Goal: Task Accomplishment & Management: Manage account settings

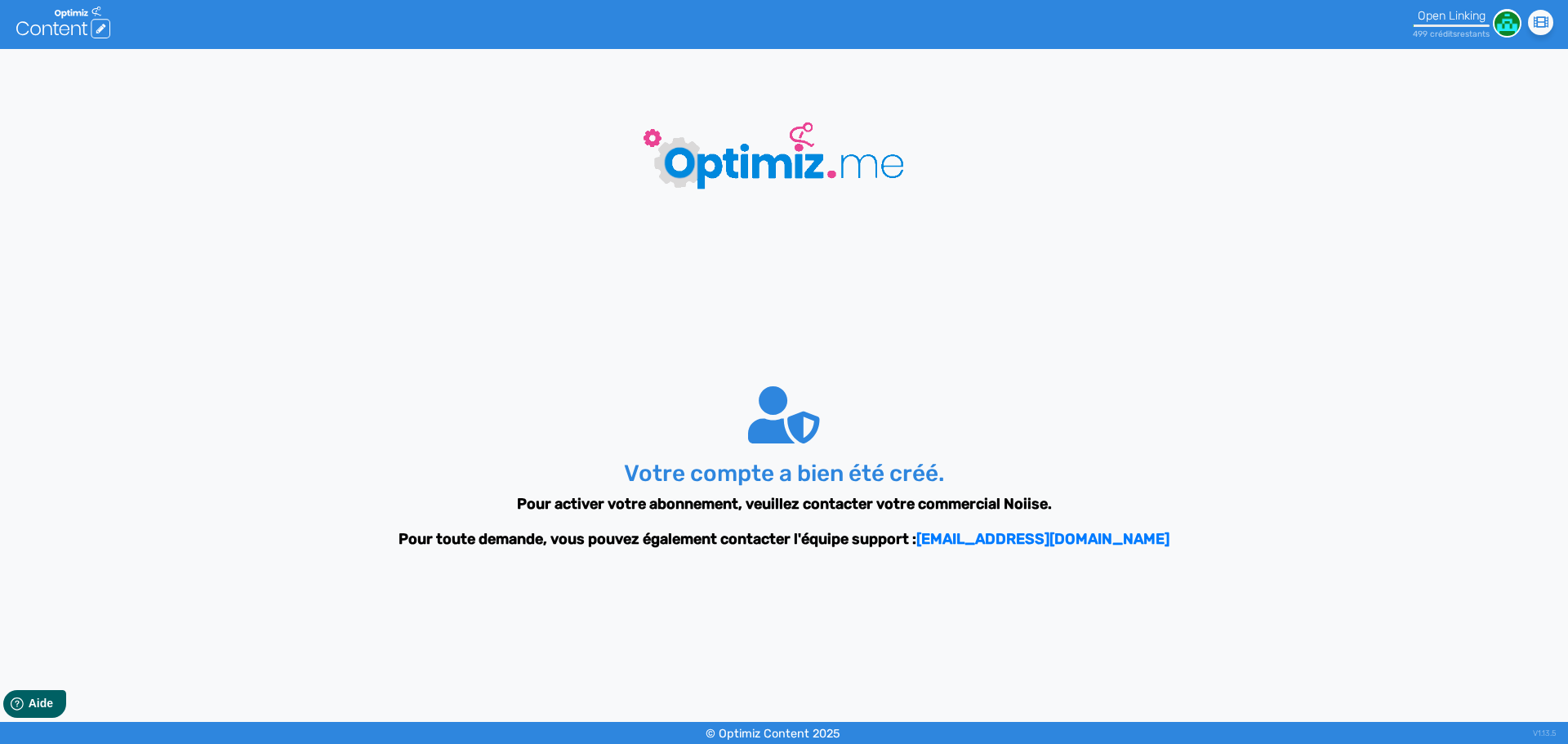
click at [987, 373] on div "Votre compte a bien été créé. Pour activer votre abonnement, veuillez contacter…" at bounding box center [784, 470] width 980 height 447
click at [1509, 18] on img at bounding box center [1507, 23] width 29 height 29
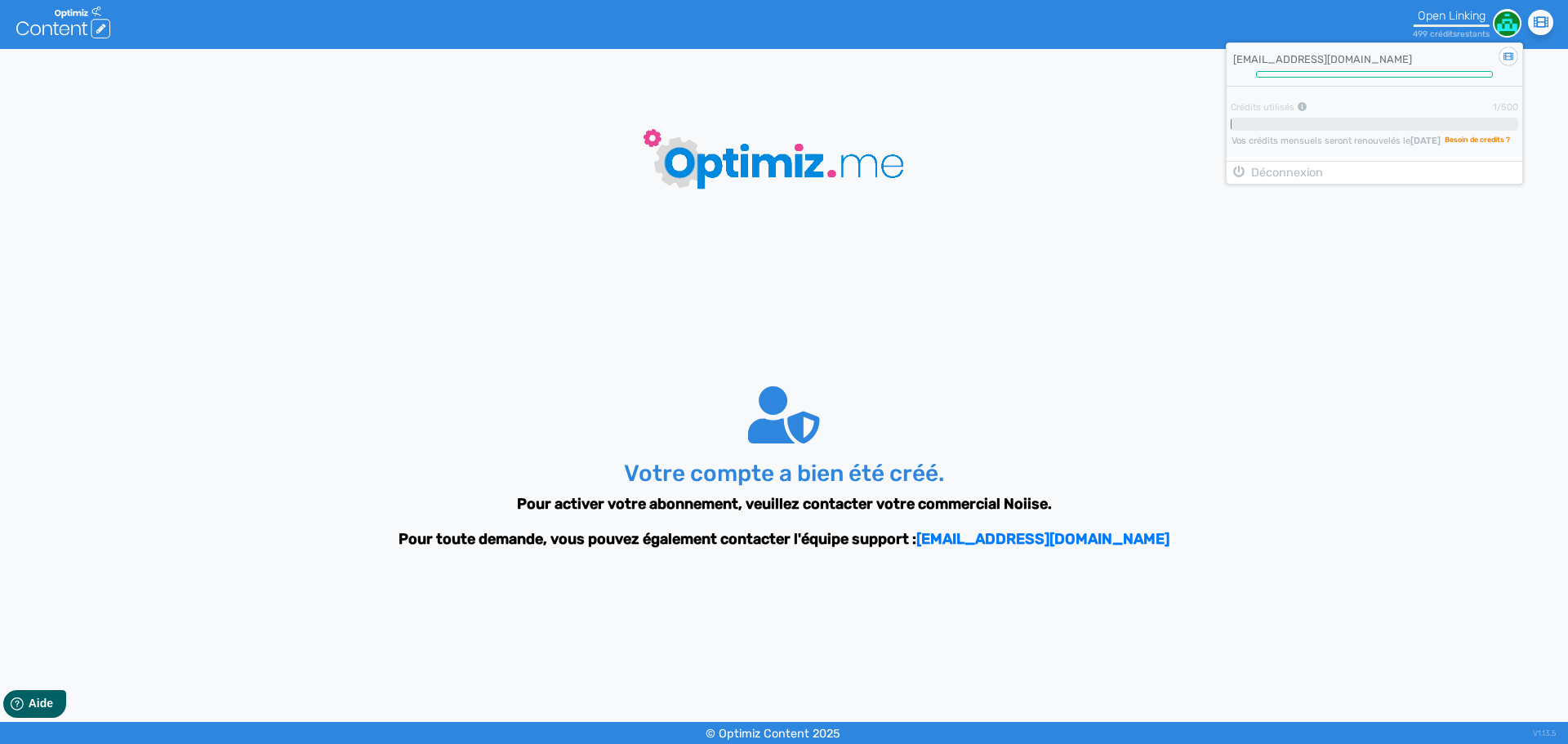
click at [1344, 136] on span "Vos crédits mensuels seront renouvelés le [DATE]" at bounding box center [1336, 141] width 209 height 10
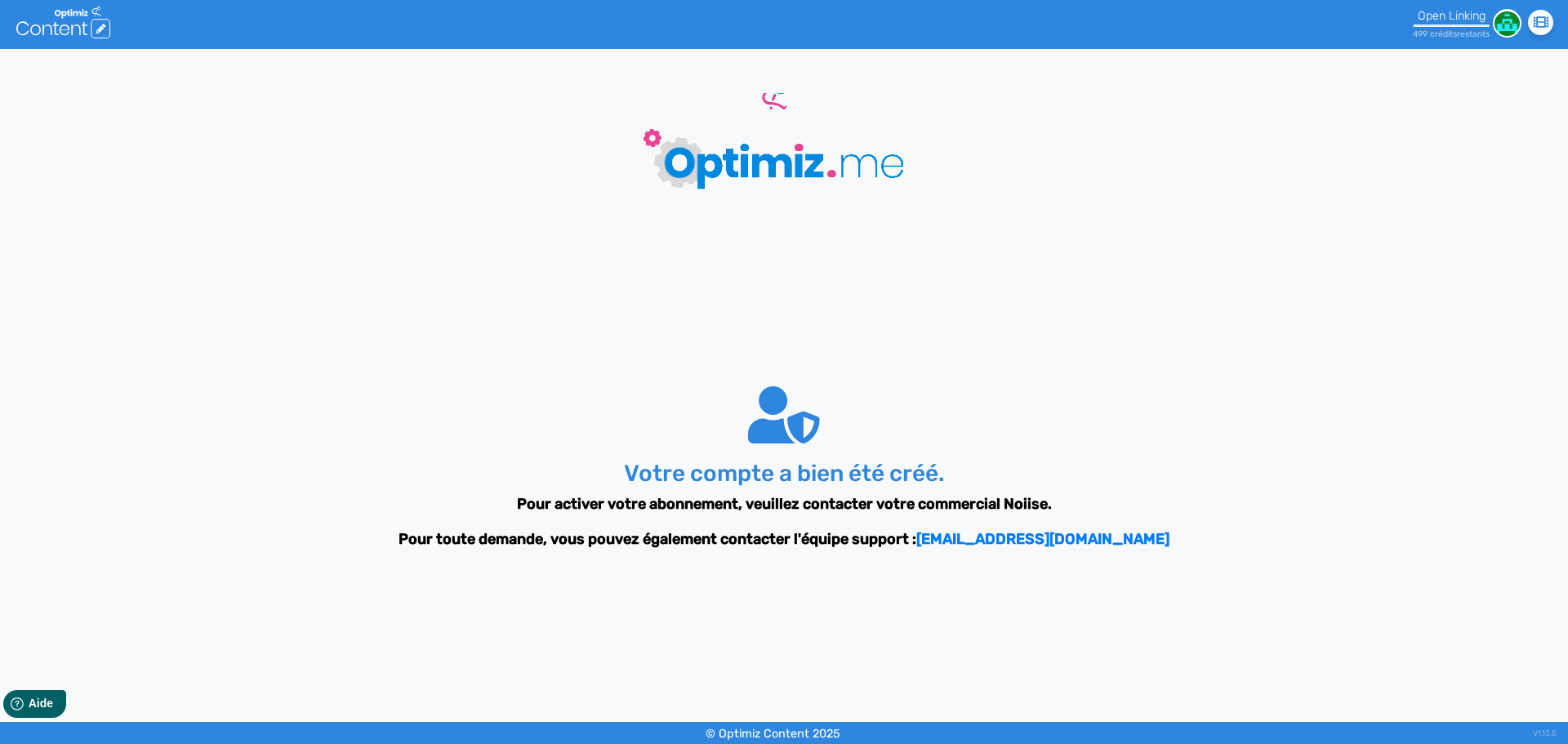
click at [853, 162] on img at bounding box center [784, 157] width 368 height 138
click at [1150, 348] on div "Votre compte a bien été créé. Pour activer votre abonnement, veuillez contacter…" at bounding box center [784, 470] width 980 height 447
click at [1497, 19] on img at bounding box center [1507, 23] width 29 height 29
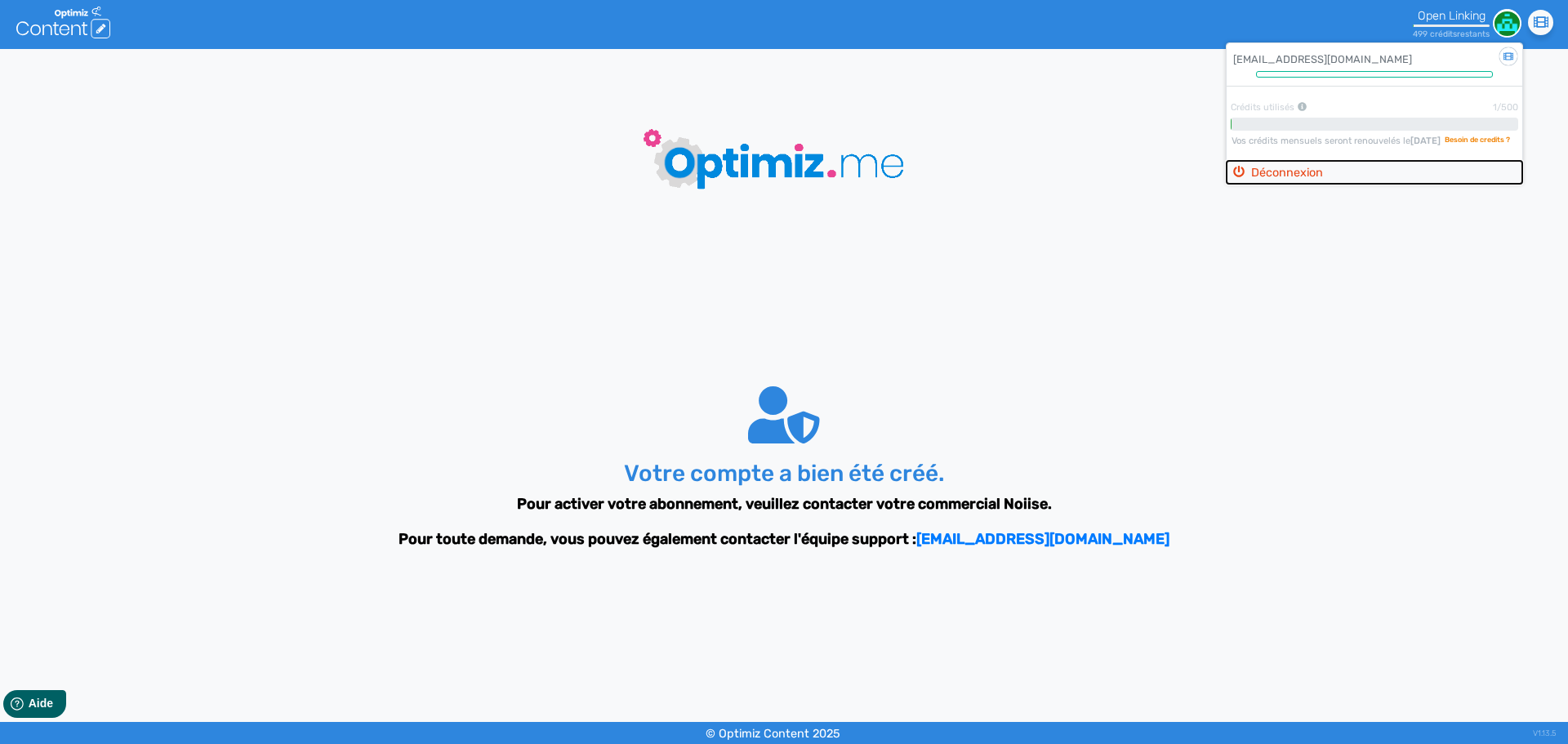
click at [1314, 171] on button "Déconnexion" at bounding box center [1374, 172] width 296 height 24
